Goal: Task Accomplishment & Management: Manage account settings

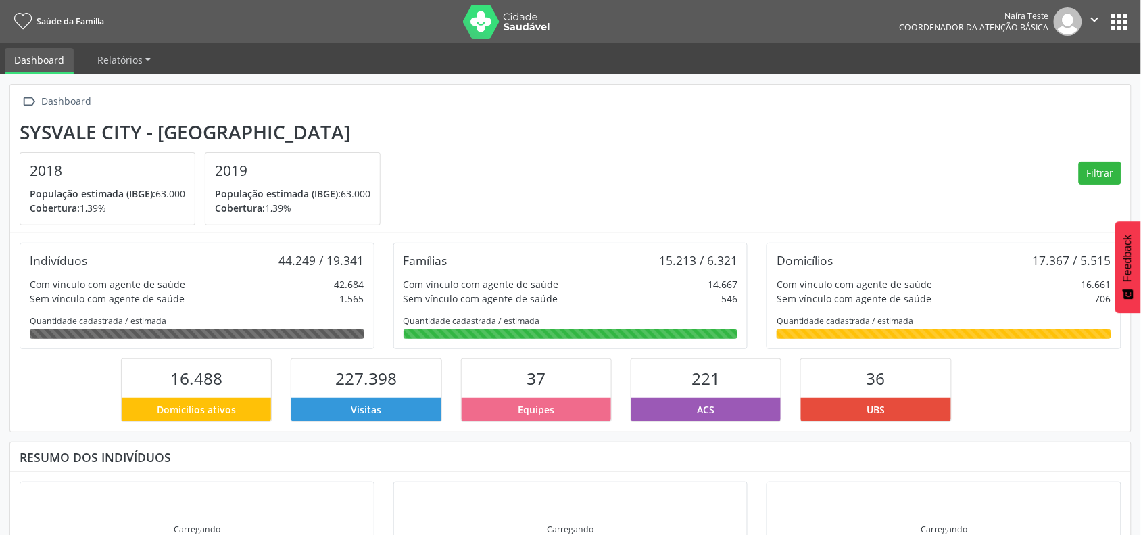
click at [1126, 20] on button "apps" at bounding box center [1120, 22] width 24 height 24
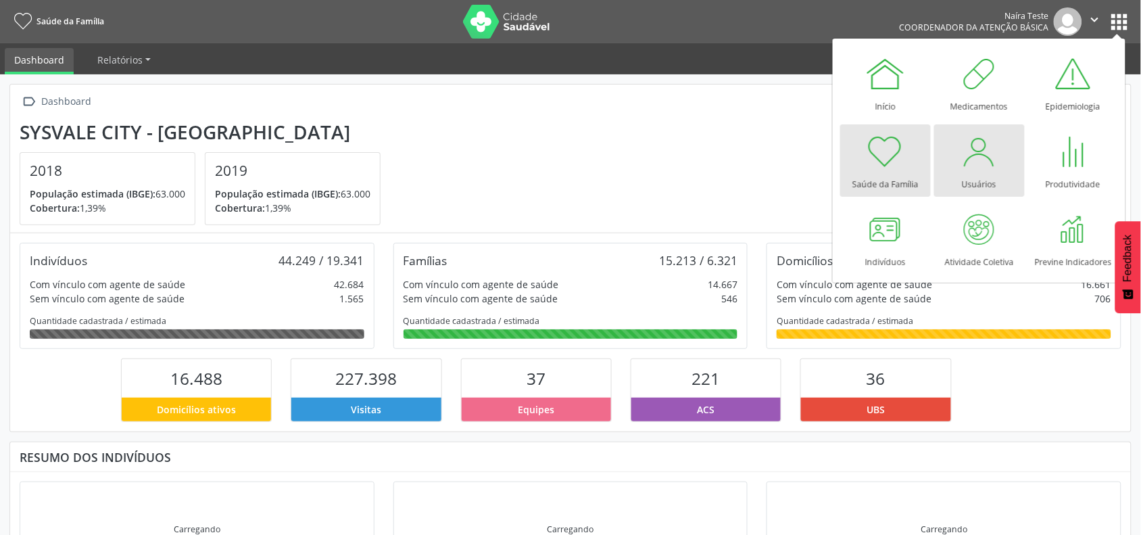
click at [969, 172] on div "Usuários" at bounding box center [979, 181] width 34 height 18
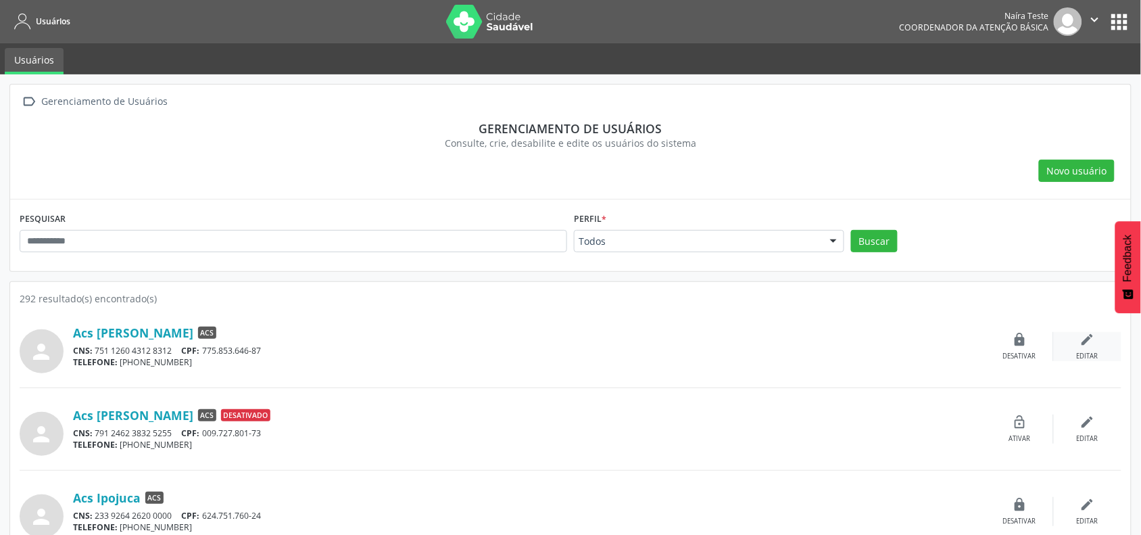
click at [1093, 343] on icon "edit" at bounding box center [1087, 339] width 15 height 15
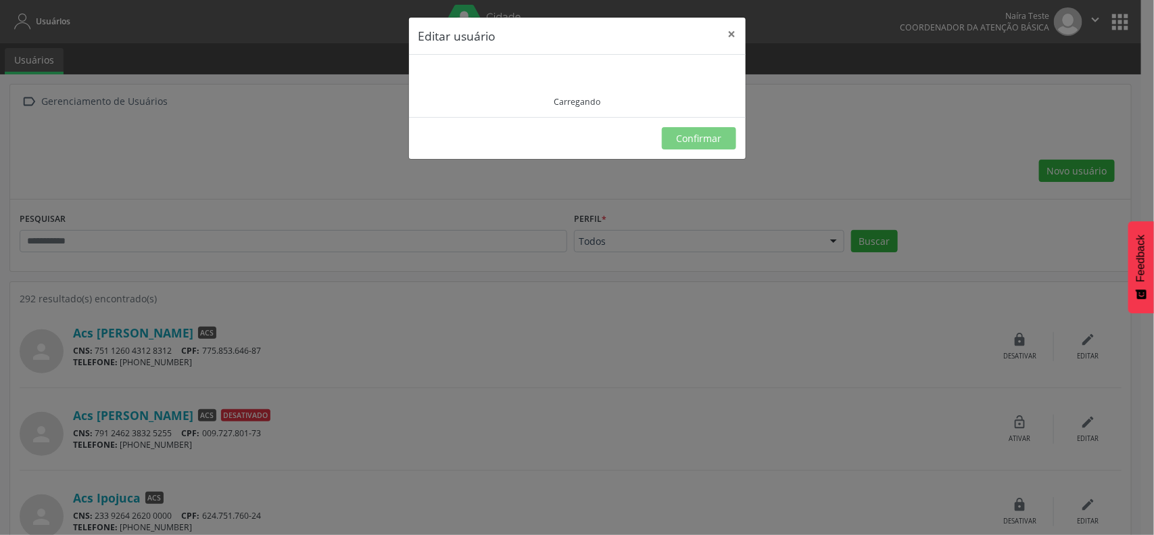
type input "**********"
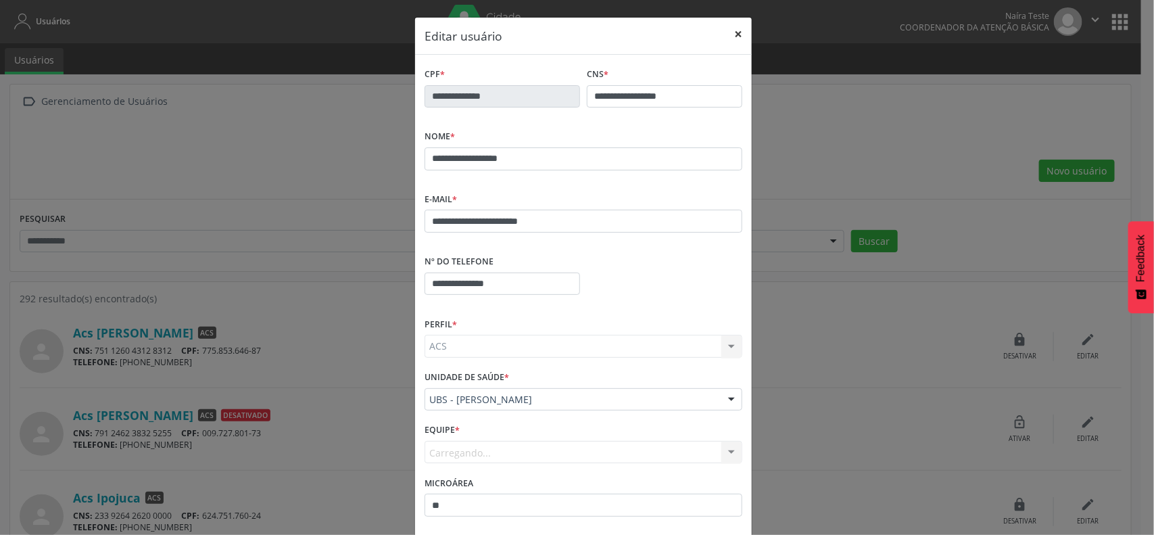
click at [736, 32] on button "×" at bounding box center [738, 34] width 27 height 33
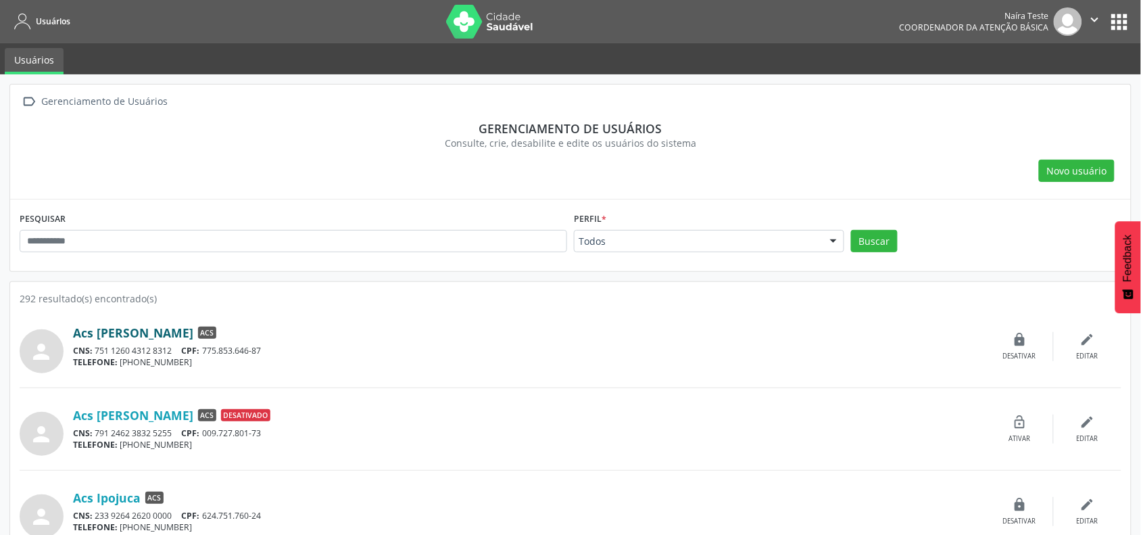
click at [126, 332] on link "Acs [PERSON_NAME]" at bounding box center [133, 332] width 120 height 15
